Goal: Task Accomplishment & Management: Use online tool/utility

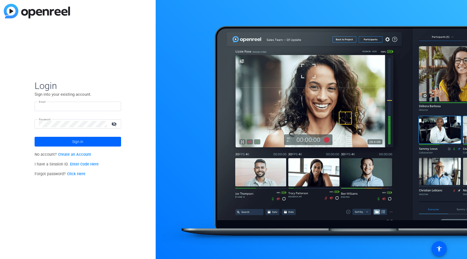
type input "[PERSON_NAME][EMAIL_ADDRESS][PERSON_NAME][DOMAIN_NAME]"
click at [114, 124] on mat-icon "visibility_off" at bounding box center [114, 124] width 13 height 8
click at [95, 140] on span at bounding box center [78, 141] width 87 height 13
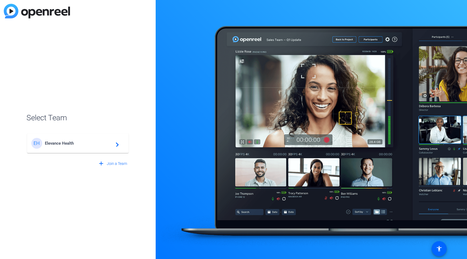
click at [73, 143] on span "Elevance Health" at bounding box center [79, 143] width 68 height 5
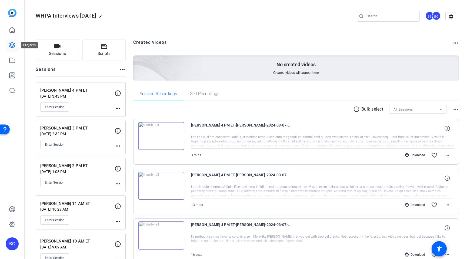
click at [13, 44] on icon at bounding box center [12, 45] width 6 height 6
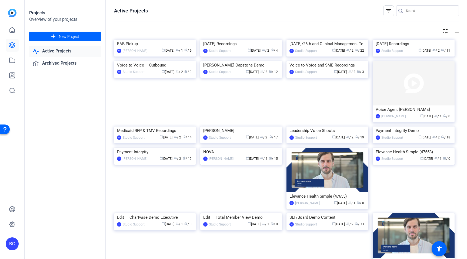
click at [11, 12] on img at bounding box center [12, 13] width 8 height 8
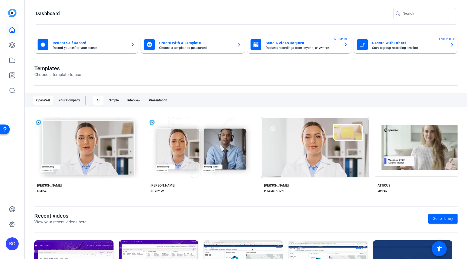
click at [133, 44] on icon "button" at bounding box center [133, 44] width 4 height 6
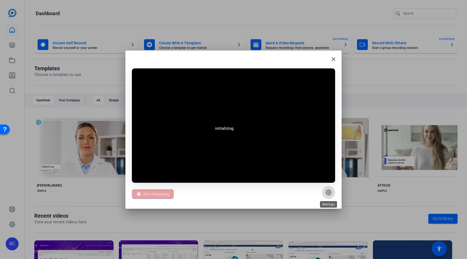
click at [329, 192] on icon at bounding box center [329, 193] width 2 height 2
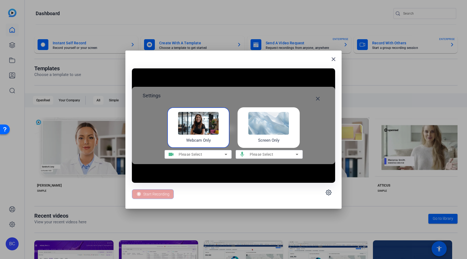
click at [259, 121] on img at bounding box center [269, 123] width 41 height 23
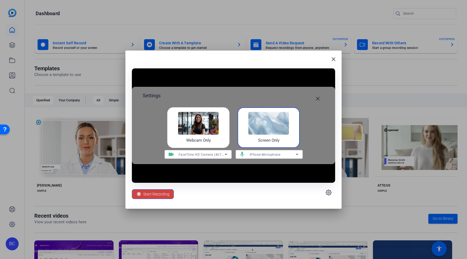
drag, startPoint x: 197, startPoint y: 58, endPoint x: 205, endPoint y: 67, distance: 11.3
click at [205, 67] on div "close Settings close Webcam Only Screen Only videocam FaceTime HD Camera (467C:…" at bounding box center [234, 130] width 216 height 158
drag, startPoint x: 302, startPoint y: 62, endPoint x: 337, endPoint y: 68, distance: 34.8
click at [338, 68] on div "close Settings close Webcam Only Screen Only videocam FaceTime HD Camera (467C:…" at bounding box center [234, 130] width 216 height 158
click at [162, 192] on span "Start Recording" at bounding box center [156, 194] width 26 height 10
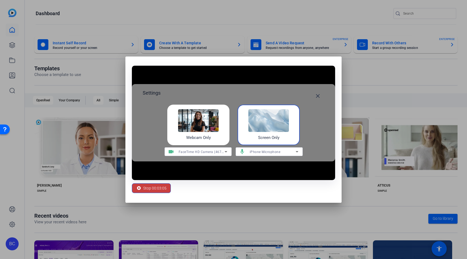
click at [144, 189] on span "Stop 00:03:05" at bounding box center [154, 188] width 23 height 10
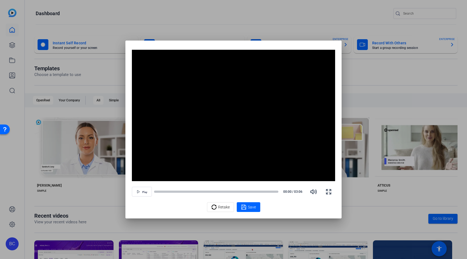
drag, startPoint x: 154, startPoint y: 191, endPoint x: 185, endPoint y: 194, distance: 31.2
click at [185, 194] on div "Play 00:00 / 03:06" at bounding box center [233, 191] width 203 height 13
click at [141, 191] on span "button" at bounding box center [141, 191] width 19 height 13
click at [327, 191] on icon "button" at bounding box center [329, 192] width 6 height 6
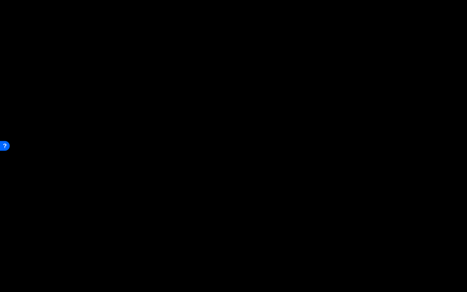
drag, startPoint x: 466, startPoint y: 135, endPoint x: 466, endPoint y: 138, distance: 3.0
click at [466, 138] on video "Video Player" at bounding box center [233, 151] width 467 height 302
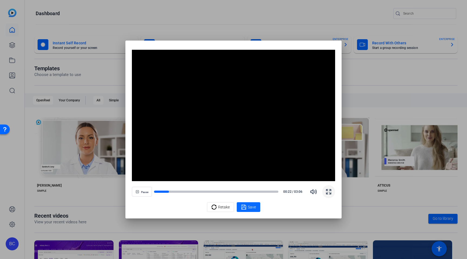
click at [252, 207] on span "Save" at bounding box center [252, 207] width 8 height 6
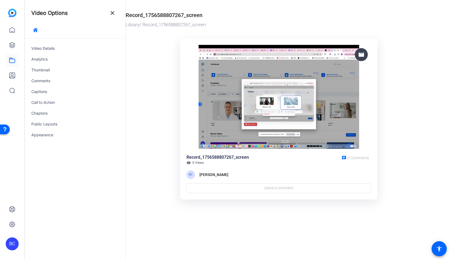
click at [14, 12] on img at bounding box center [12, 13] width 8 height 8
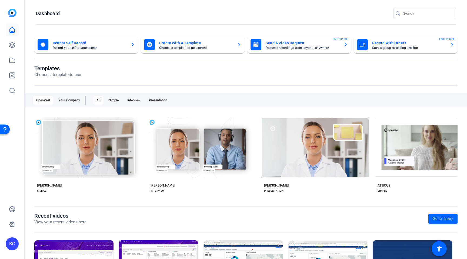
click at [97, 44] on mat-card-title "Instant Self Record" at bounding box center [90, 43] width 74 height 6
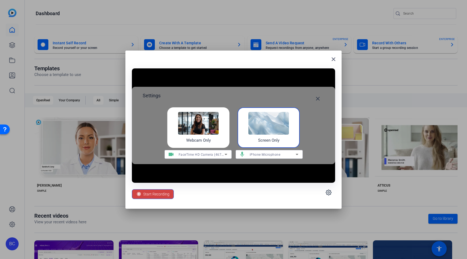
click at [298, 154] on icon at bounding box center [297, 154] width 6 height 6
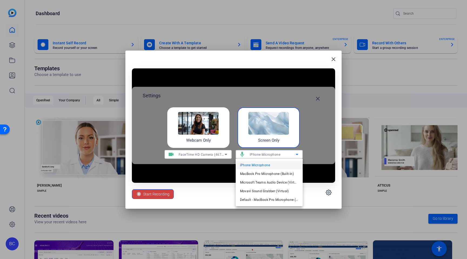
click at [298, 154] on div at bounding box center [233, 129] width 467 height 259
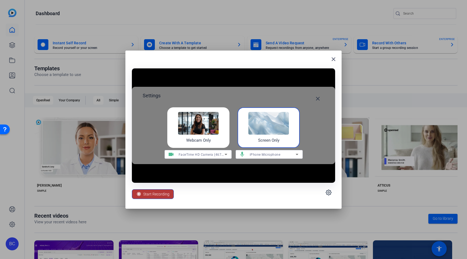
click at [156, 194] on span "Start Recording" at bounding box center [156, 194] width 26 height 10
click at [157, 192] on span "Start Recording" at bounding box center [156, 194] width 26 height 10
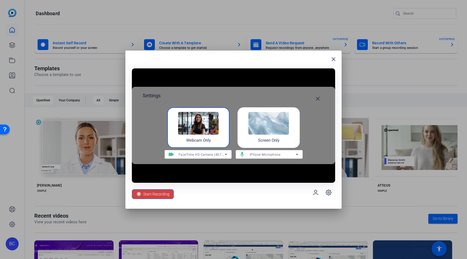
click at [266, 128] on img at bounding box center [269, 123] width 41 height 23
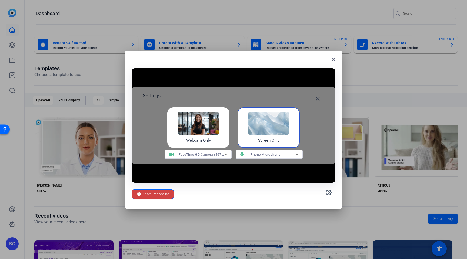
click at [269, 123] on img at bounding box center [269, 123] width 41 height 23
click at [157, 192] on span "Start Recording" at bounding box center [156, 194] width 26 height 10
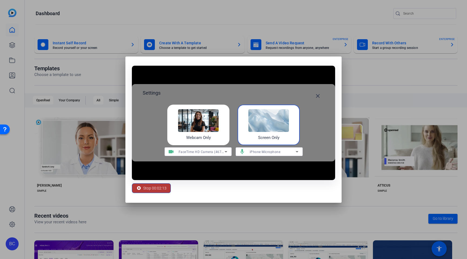
click at [152, 188] on span "Stop 00:02:13" at bounding box center [154, 188] width 23 height 10
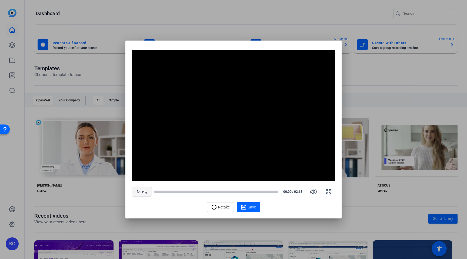
click at [138, 190] on icon "button" at bounding box center [138, 191] width 3 height 3
click at [330, 192] on icon "button" at bounding box center [329, 192] width 6 height 6
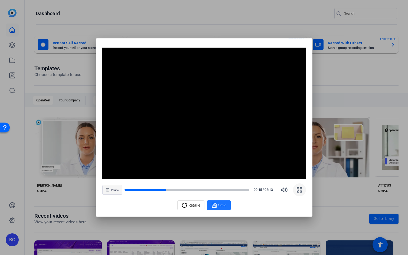
click at [222, 205] on span "Save" at bounding box center [222, 205] width 8 height 6
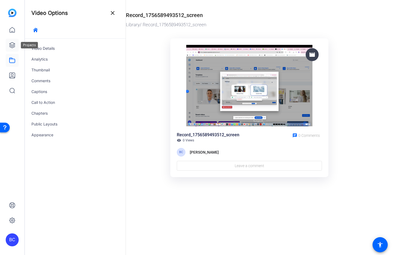
click at [13, 45] on icon at bounding box center [12, 45] width 6 height 6
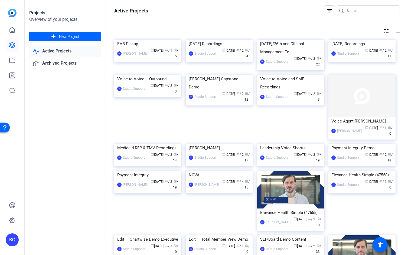
click at [52, 52] on link "Active Projects" at bounding box center [65, 51] width 72 height 11
click at [14, 61] on icon at bounding box center [12, 60] width 6 height 6
